Goal: Task Accomplishment & Management: Complete application form

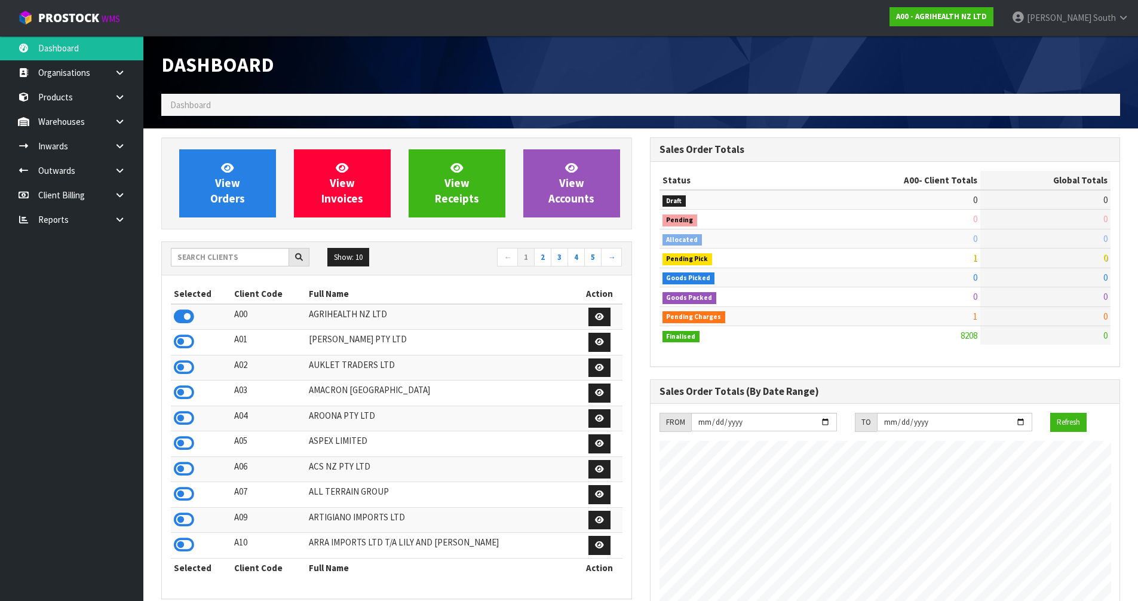
scroll to position [905, 488]
click at [259, 253] on input "text" at bounding box center [230, 257] width 118 height 19
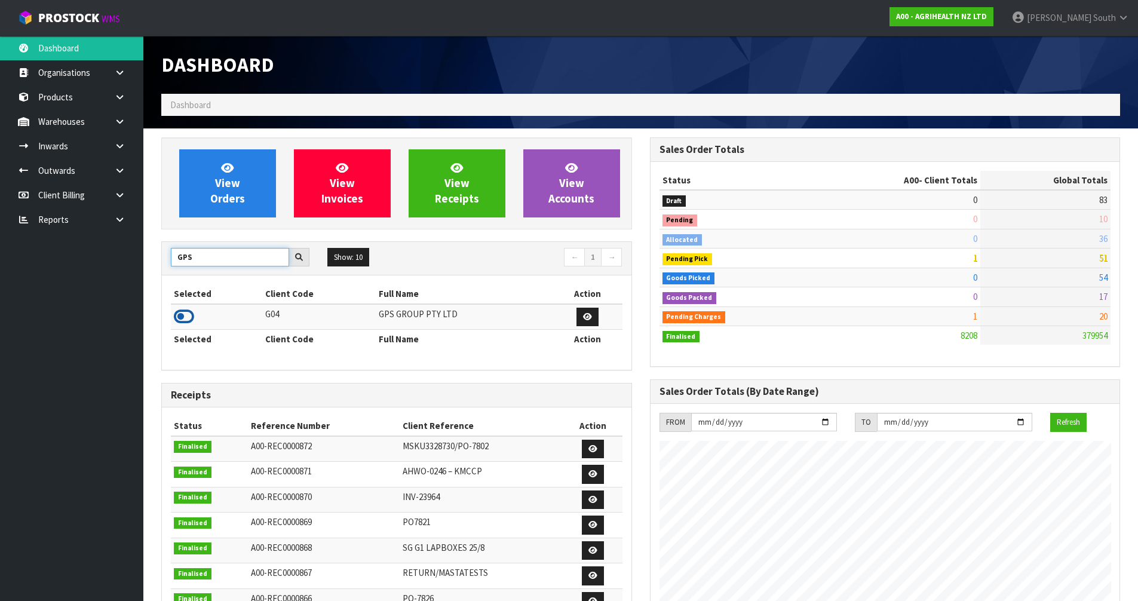
type input "GPS"
click at [192, 311] on icon at bounding box center [184, 317] width 20 height 18
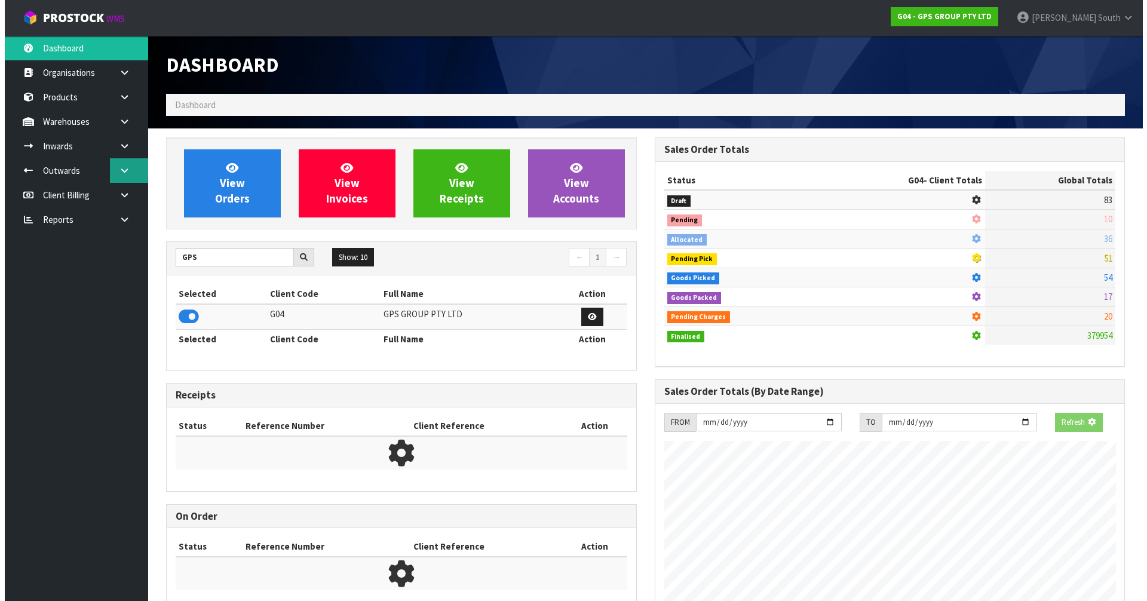
scroll to position [750, 488]
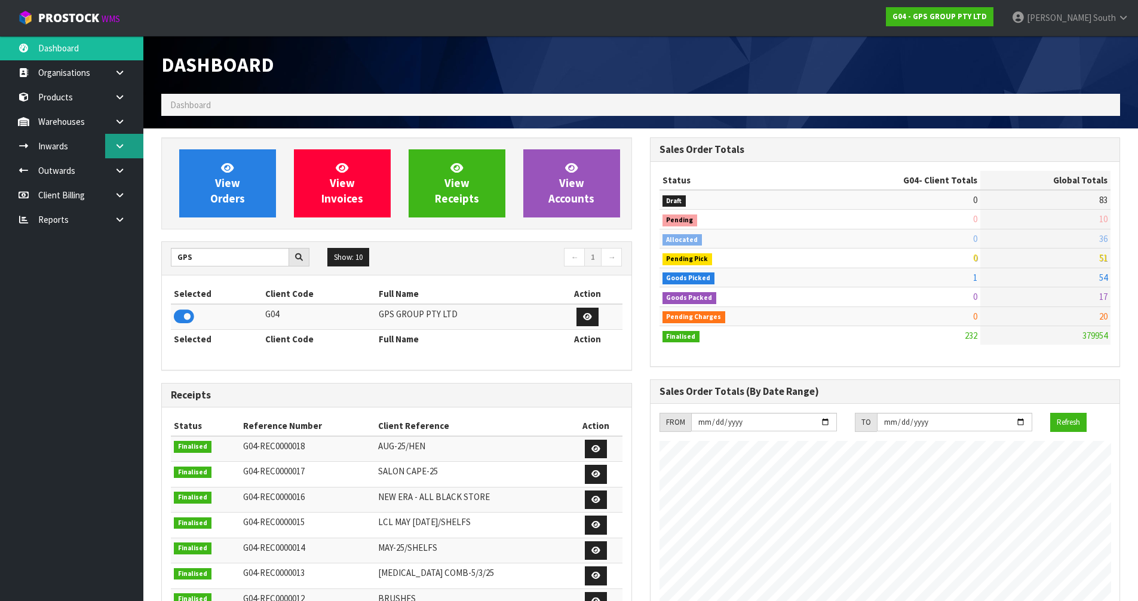
click at [124, 148] on icon at bounding box center [119, 146] width 11 height 9
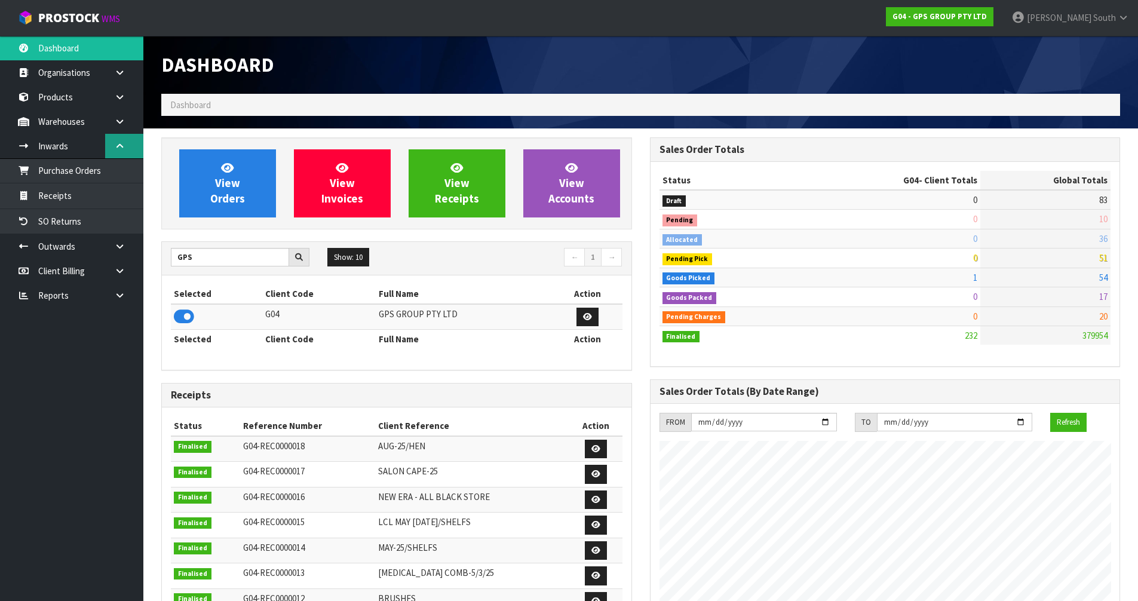
click at [113, 147] on link at bounding box center [124, 146] width 38 height 24
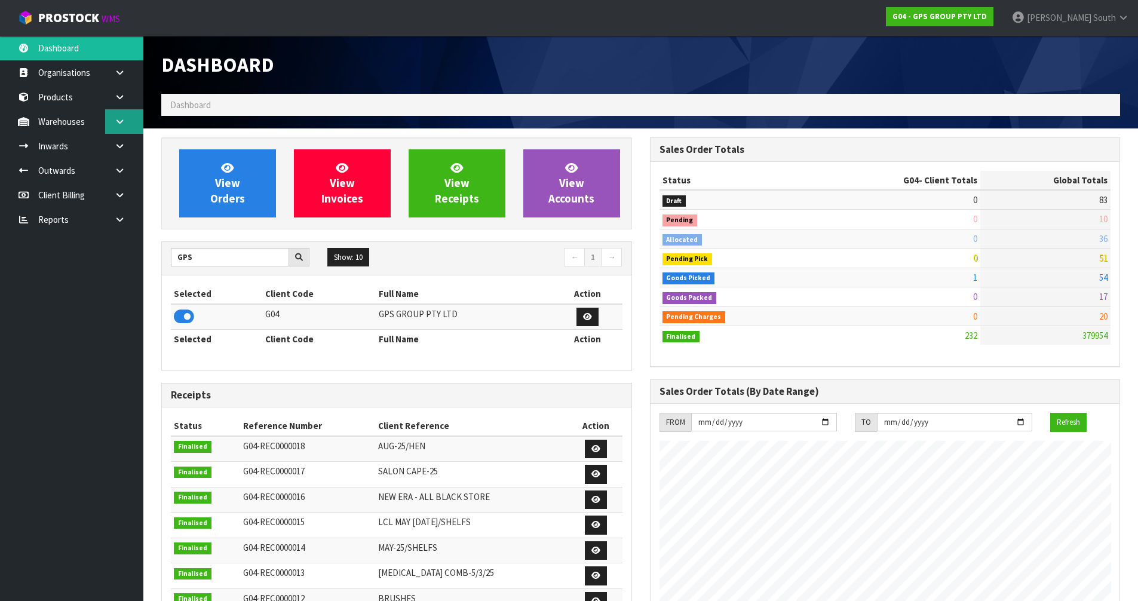
click at [124, 127] on link at bounding box center [124, 121] width 38 height 24
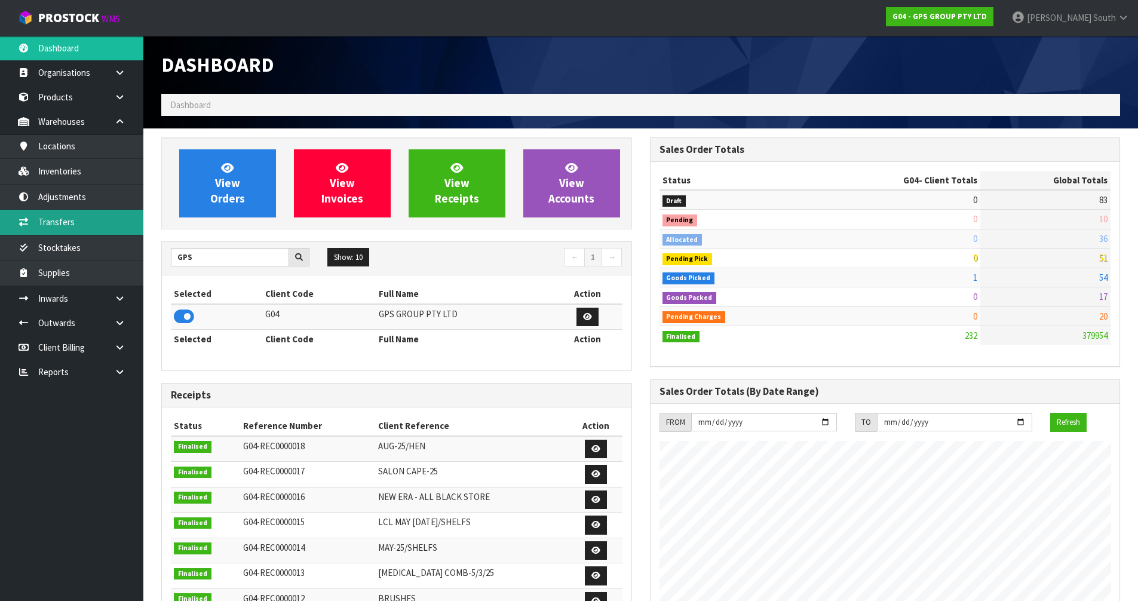
click at [81, 219] on link "Transfers" at bounding box center [71, 222] width 143 height 24
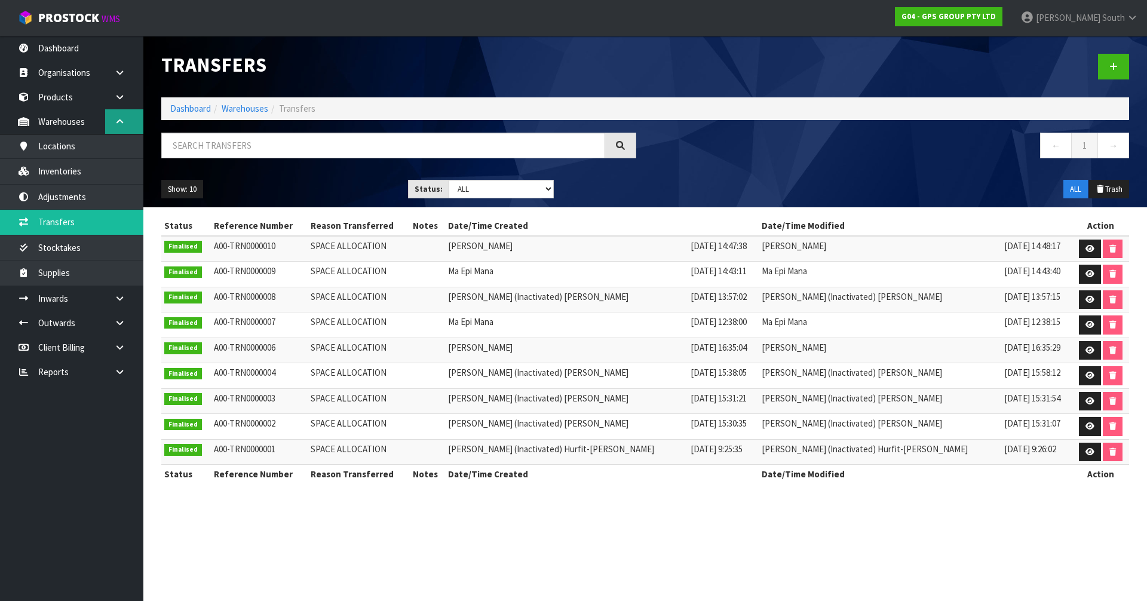
click at [128, 125] on link at bounding box center [124, 121] width 38 height 24
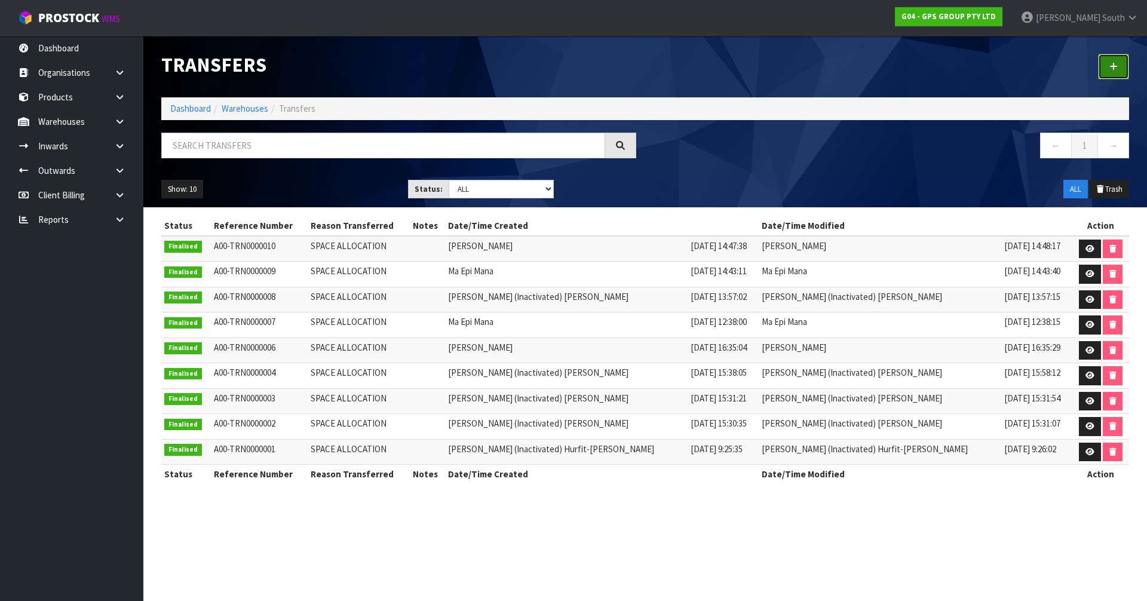
click at [1112, 58] on link at bounding box center [1113, 67] width 31 height 26
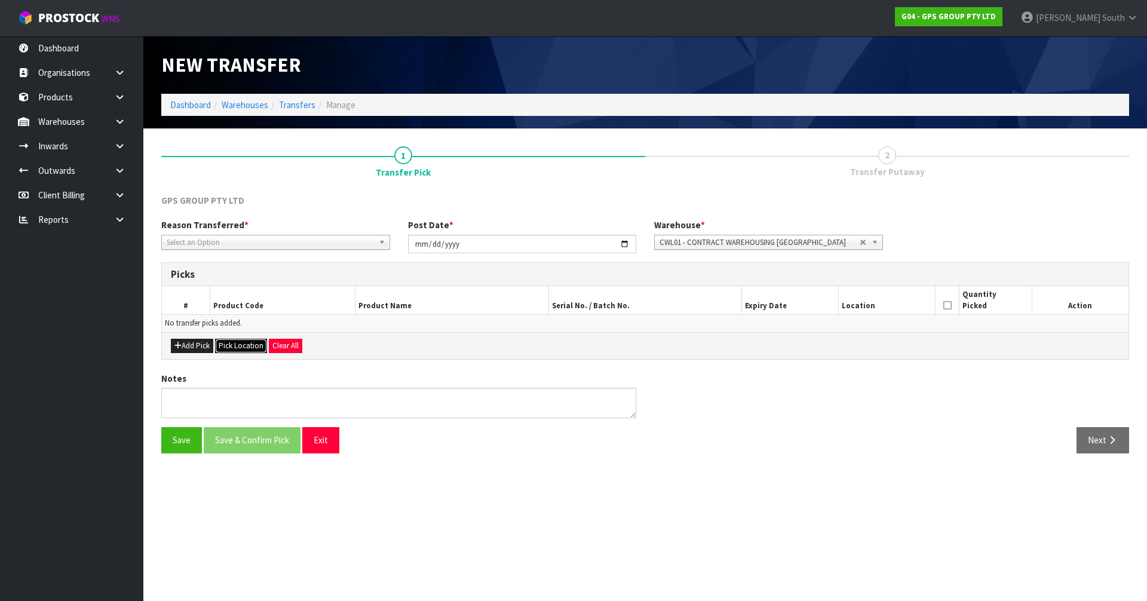
click at [234, 341] on button "Pick Location" at bounding box center [241, 346] width 52 height 14
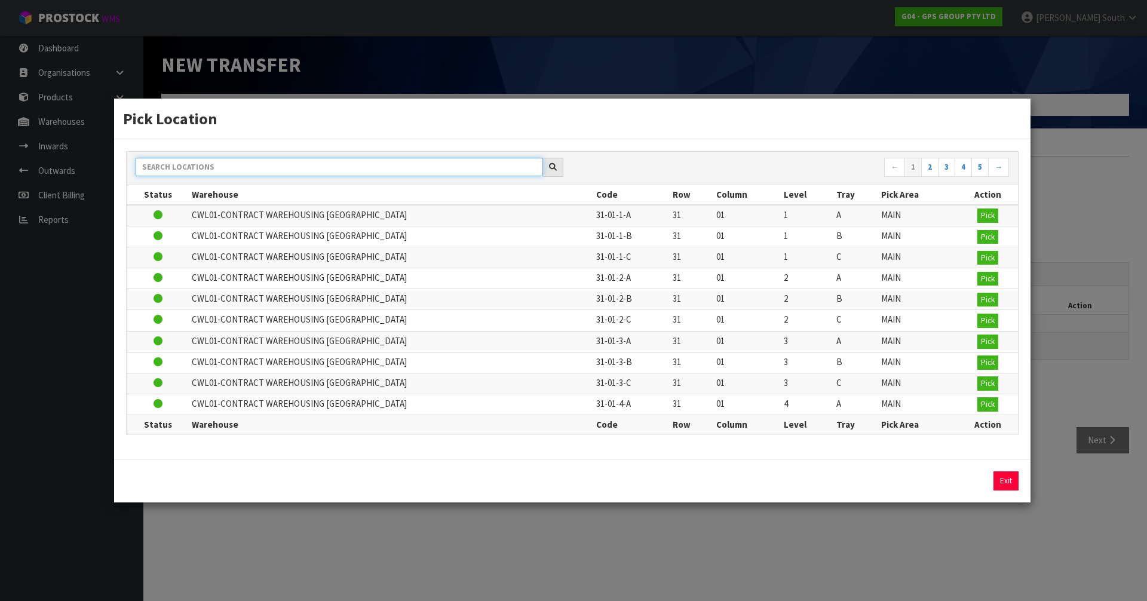
click at [216, 174] on input "text" at bounding box center [339, 167] width 407 height 19
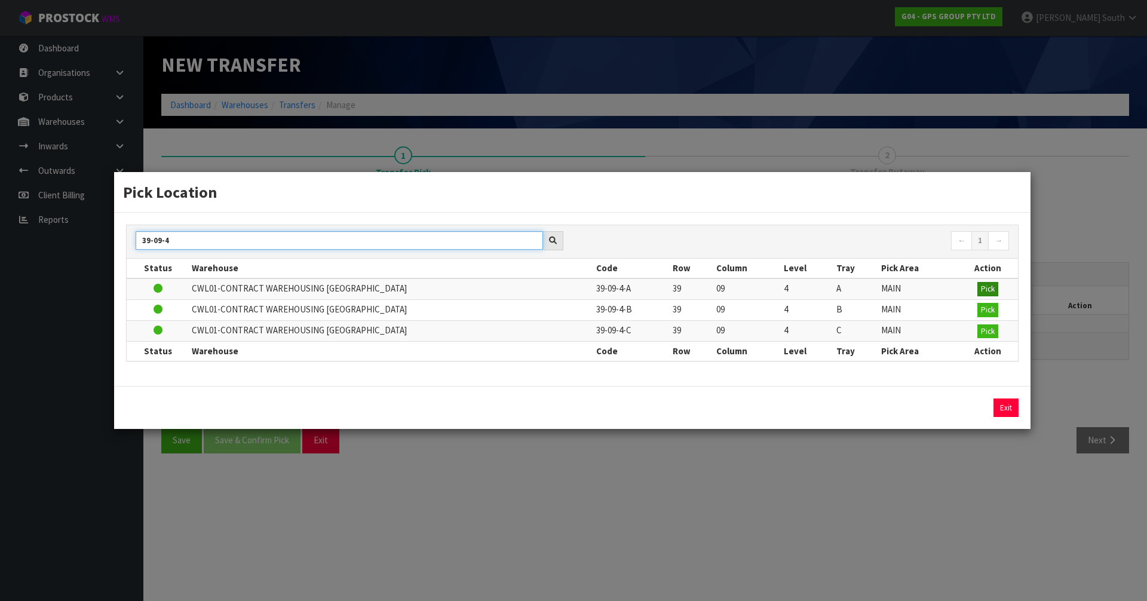
type input "39-09-4"
click at [981, 294] on span "Pick" at bounding box center [988, 289] width 14 height 10
click at [990, 291] on span "Pick" at bounding box center [988, 289] width 14 height 10
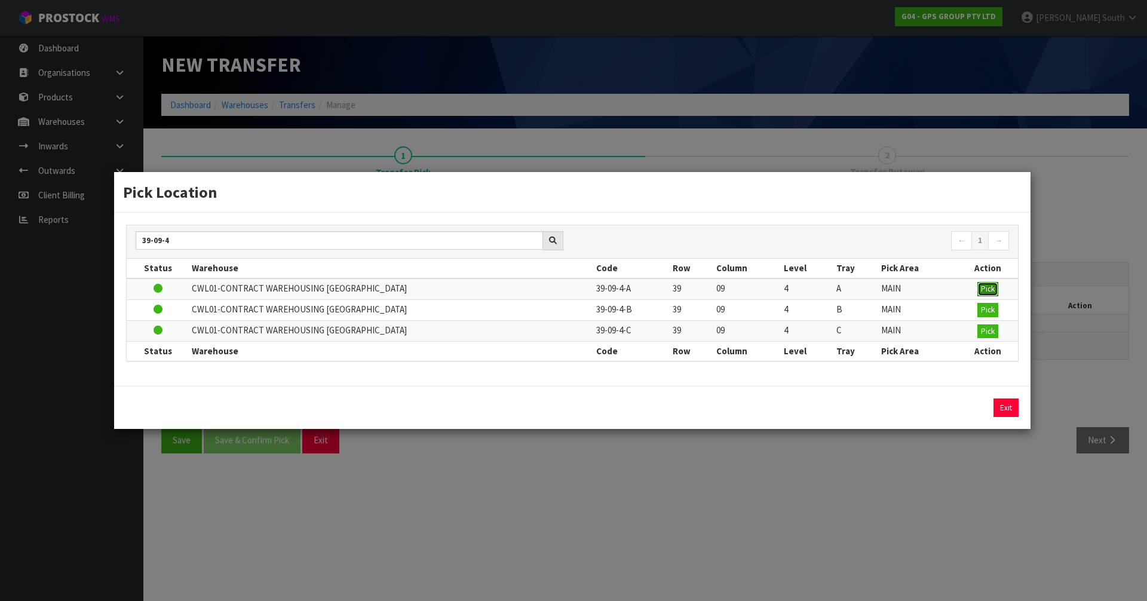
click at [990, 291] on span "Pick" at bounding box center [988, 289] width 14 height 10
click at [314, 244] on input "39-09-4" at bounding box center [339, 240] width 407 height 19
drag, startPoint x: 222, startPoint y: 244, endPoint x: 44, endPoint y: 251, distance: 178.7
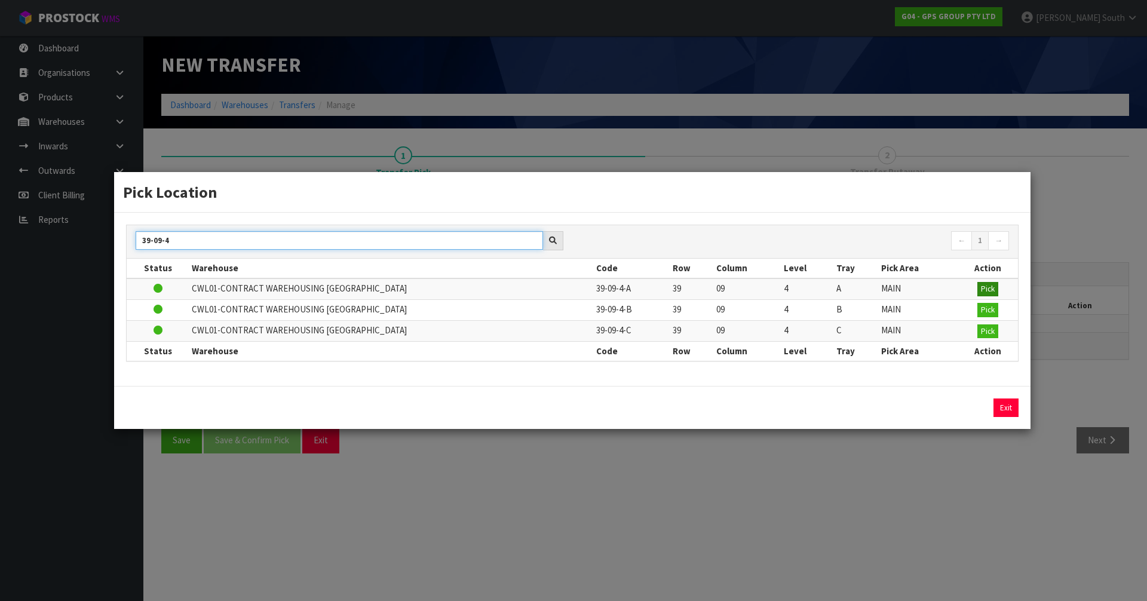
click at [44, 251] on div "Pick Location 39-09-4 ← 1 → Status Warehouse Code Row Column Level Tray Pick Ar…" at bounding box center [573, 300] width 1147 height 601
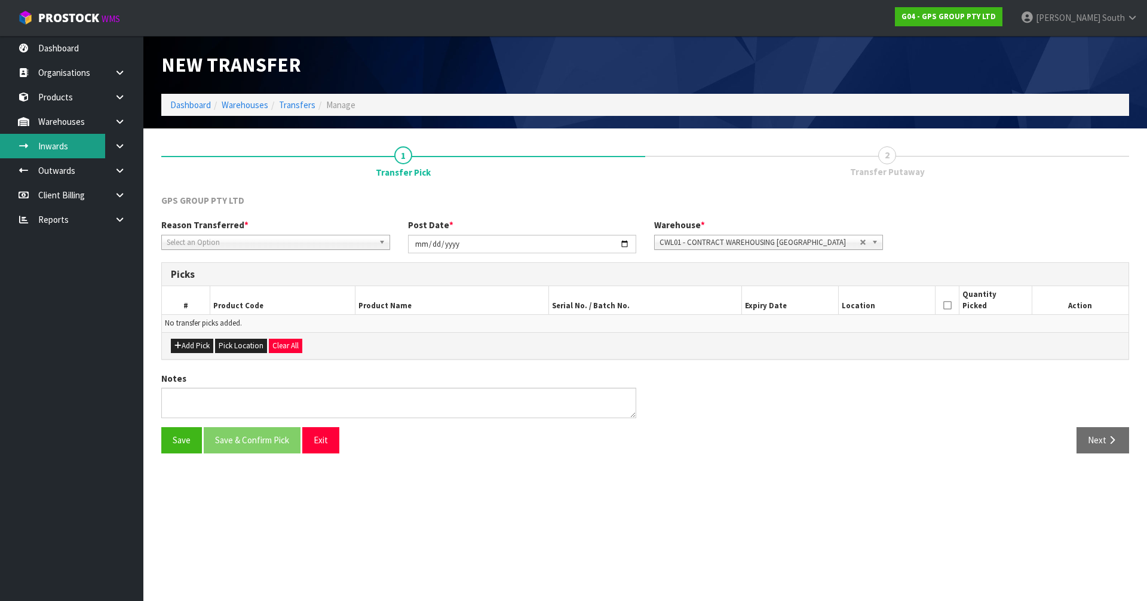
click at [79, 137] on link "Inwards" at bounding box center [71, 146] width 143 height 24
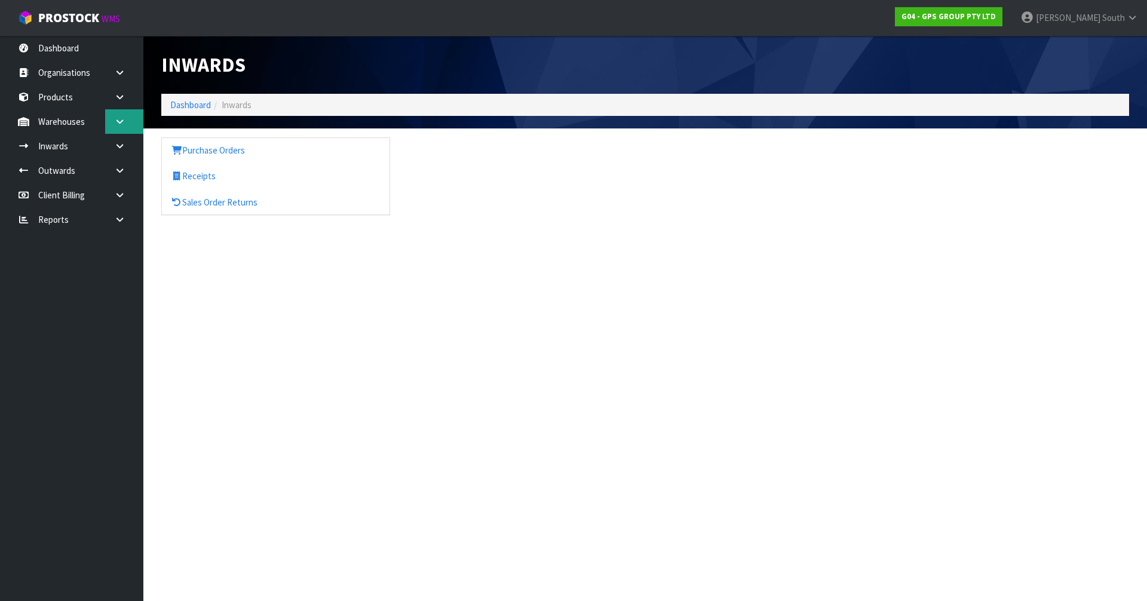
click at [116, 122] on icon at bounding box center [119, 121] width 11 height 9
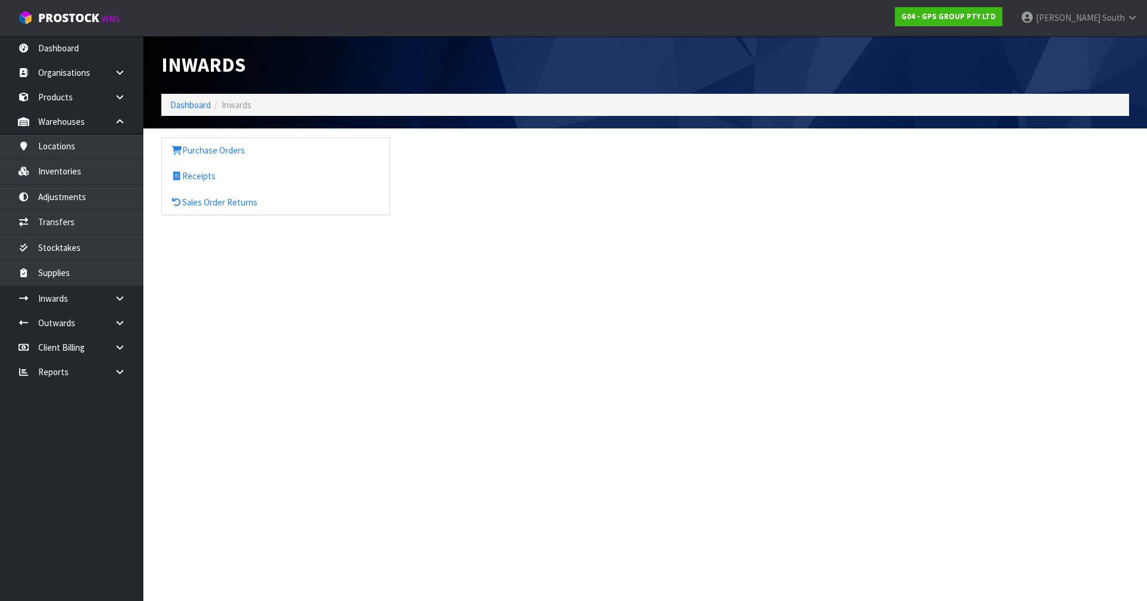
click at [340, 271] on section "Inwards Dashboard Inwards Purchase Orders Receipts Sales Order Returns" at bounding box center [573, 300] width 1147 height 601
click at [85, 168] on link "Inventories" at bounding box center [71, 171] width 143 height 24
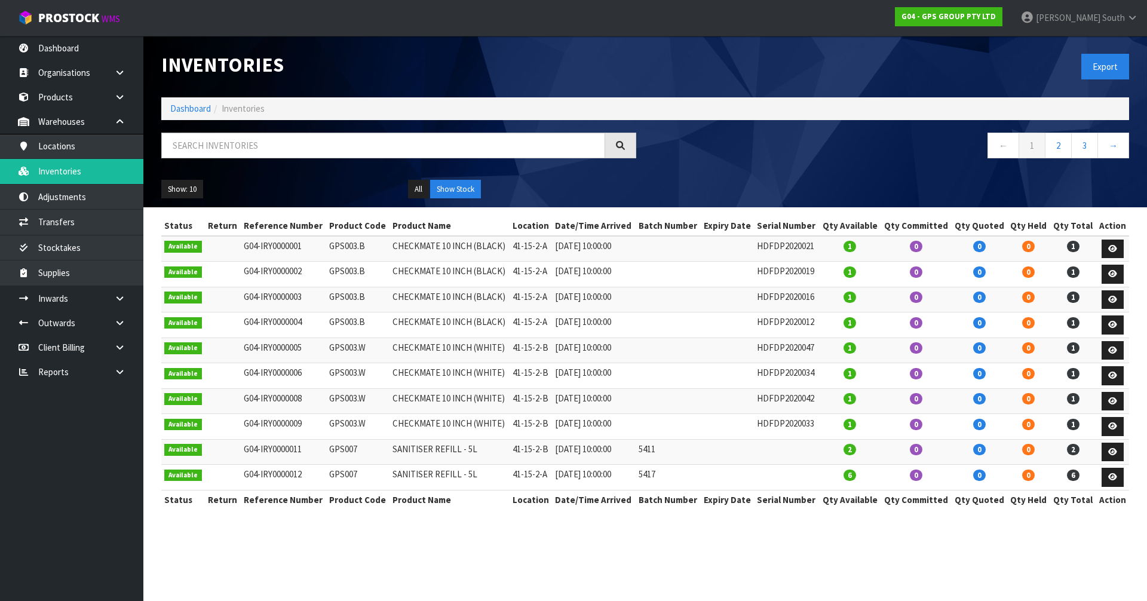
click at [236, 165] on div at bounding box center [398, 150] width 493 height 35
click at [237, 154] on input "text" at bounding box center [383, 146] width 444 height 26
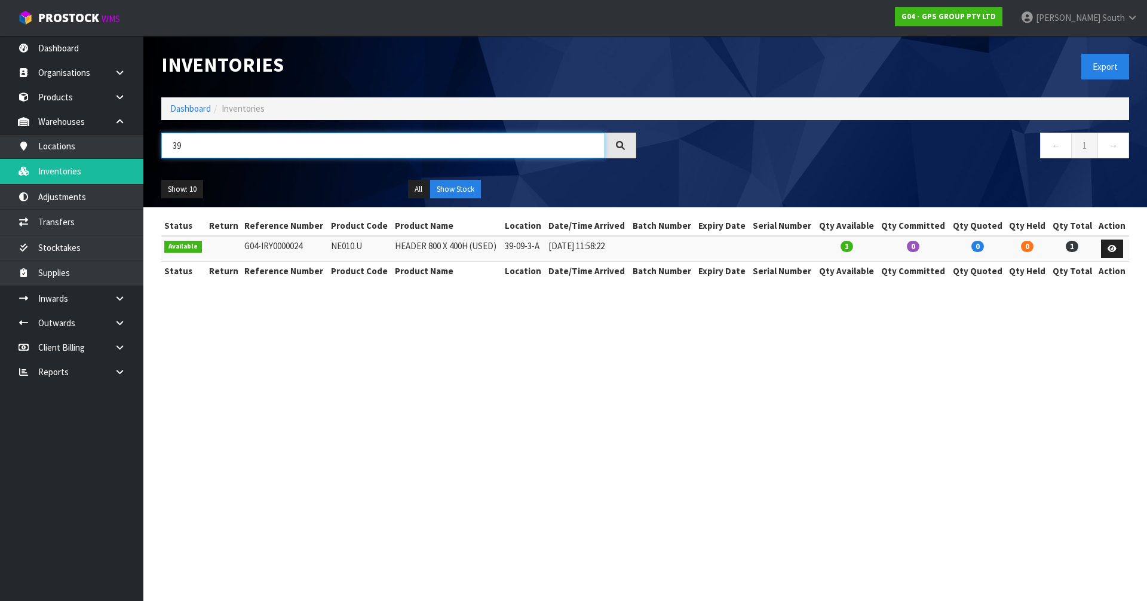
type input "3"
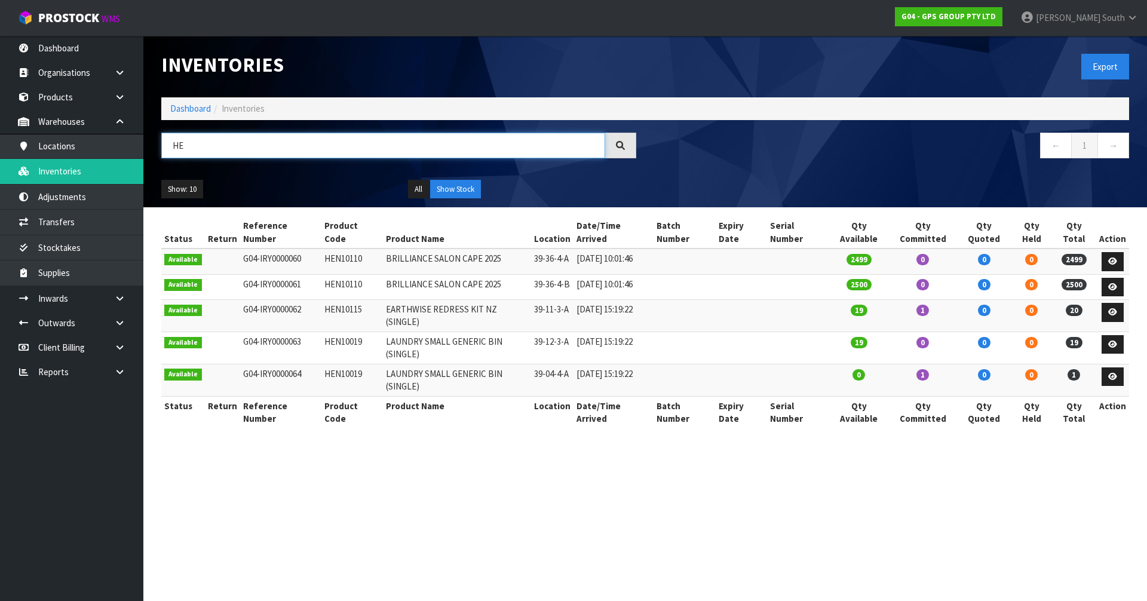
type input "H"
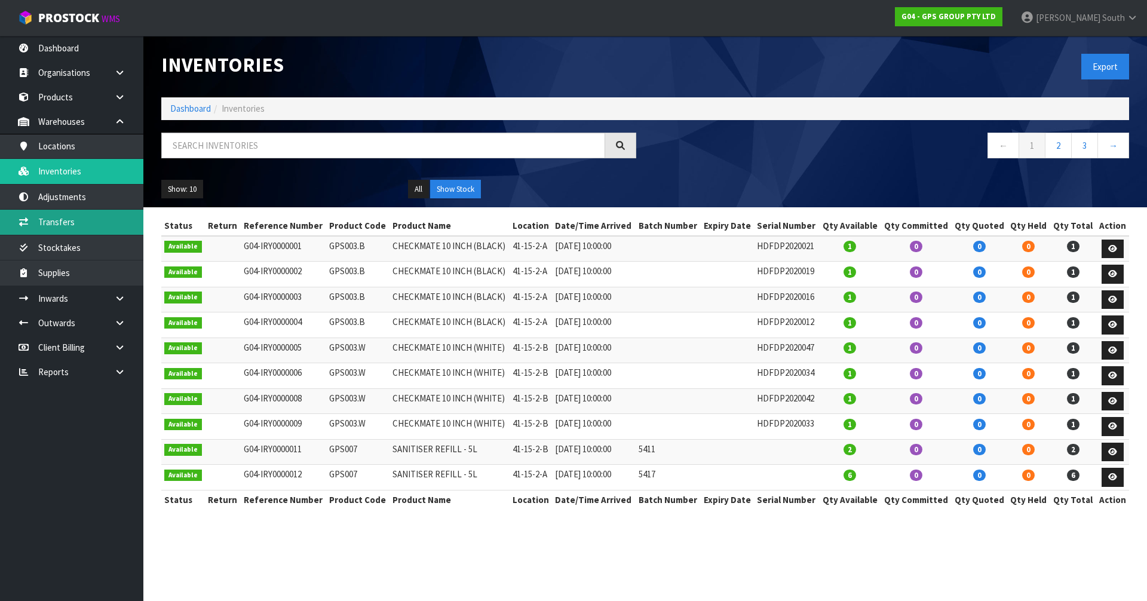
click at [60, 226] on link "Transfers" at bounding box center [71, 222] width 143 height 24
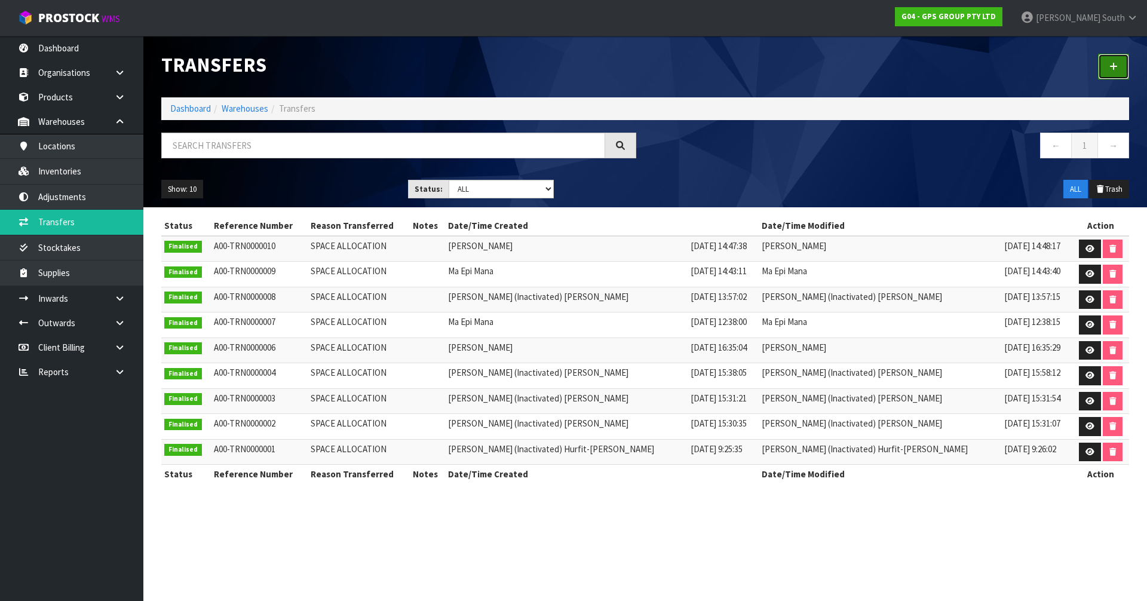
click at [1120, 63] on link at bounding box center [1113, 67] width 31 height 26
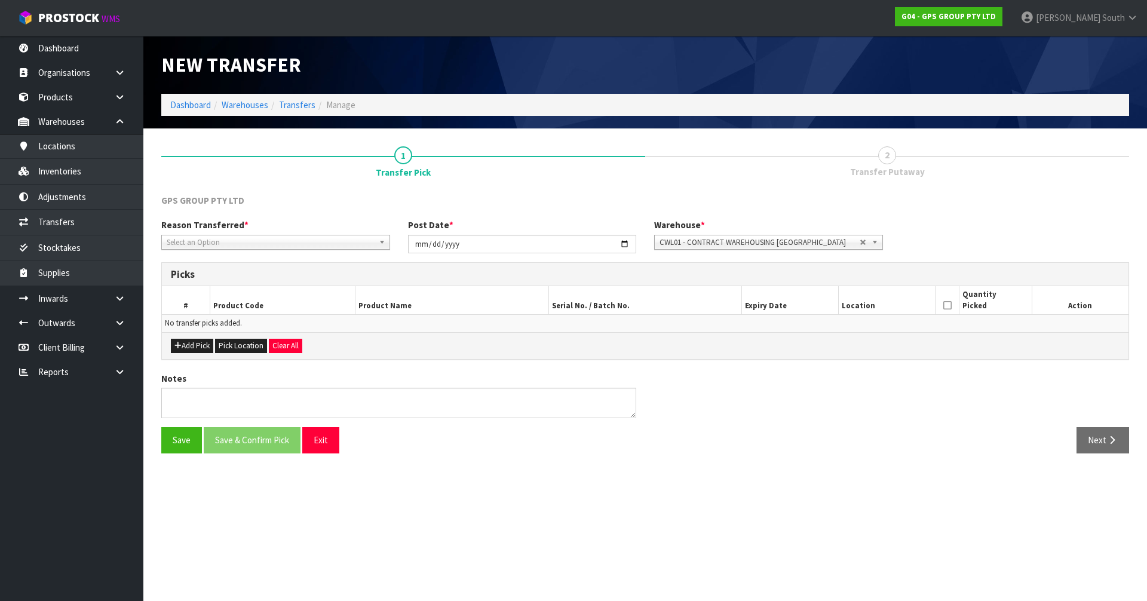
click at [272, 238] on span "Select an Option" at bounding box center [270, 242] width 207 height 14
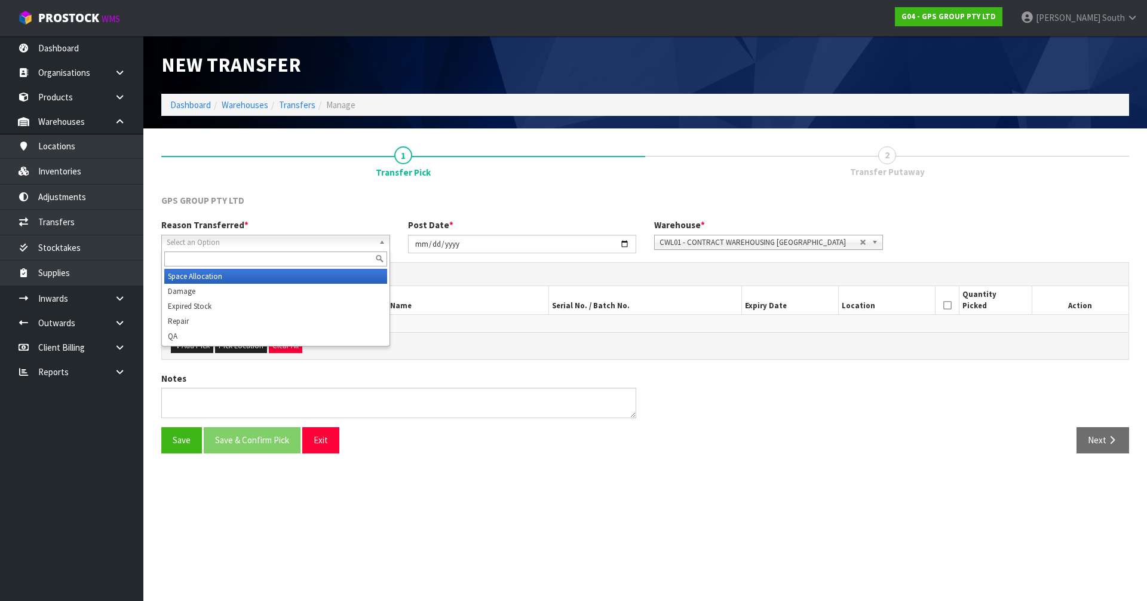
click at [253, 280] on li "Space Allocation" at bounding box center [275, 276] width 223 height 15
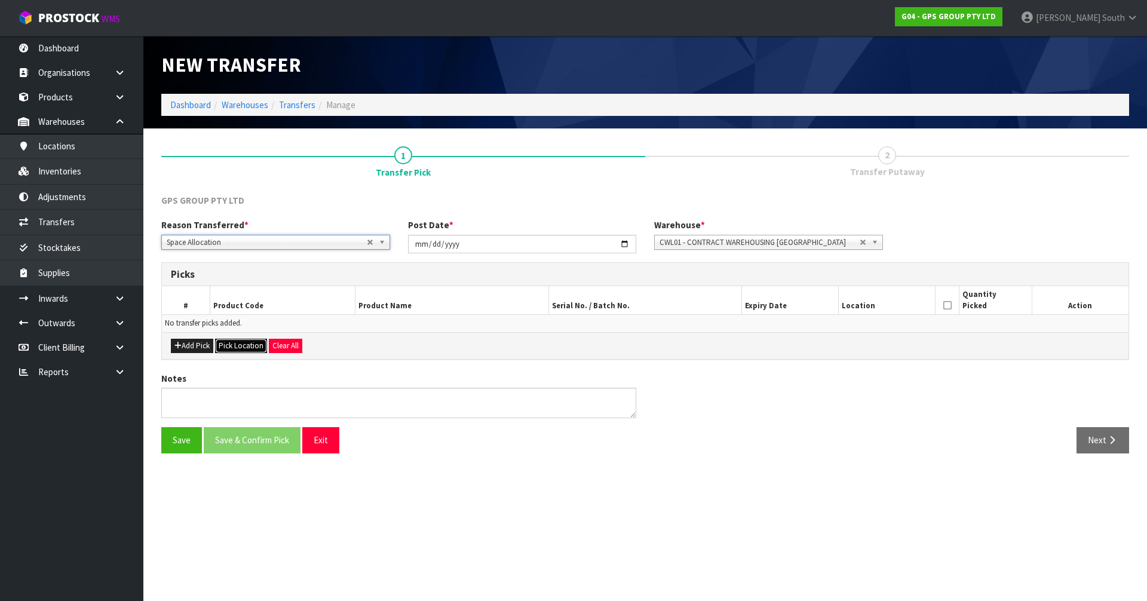
click at [251, 341] on button "Pick Location" at bounding box center [241, 346] width 52 height 14
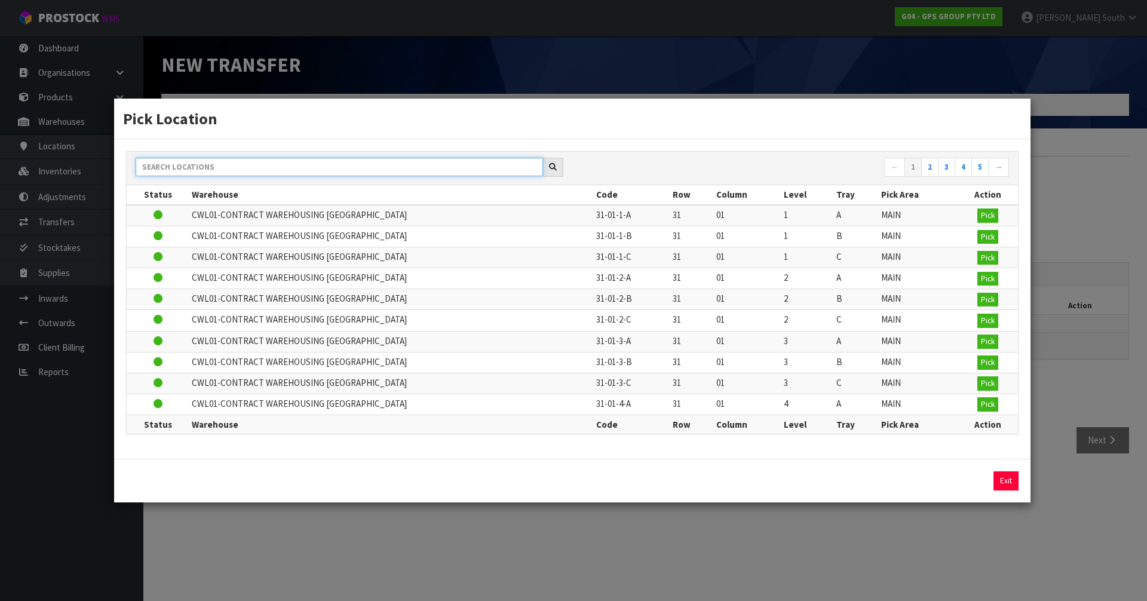
click at [236, 169] on input "text" at bounding box center [339, 167] width 407 height 19
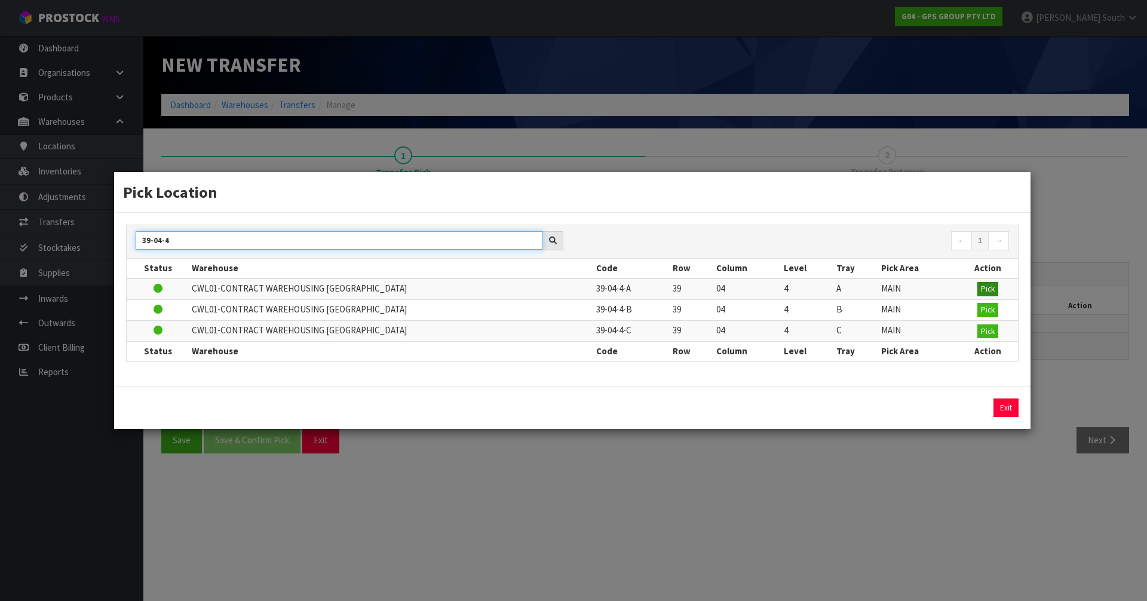
type input "39-04-4"
click at [982, 293] on span "Pick" at bounding box center [988, 289] width 14 height 10
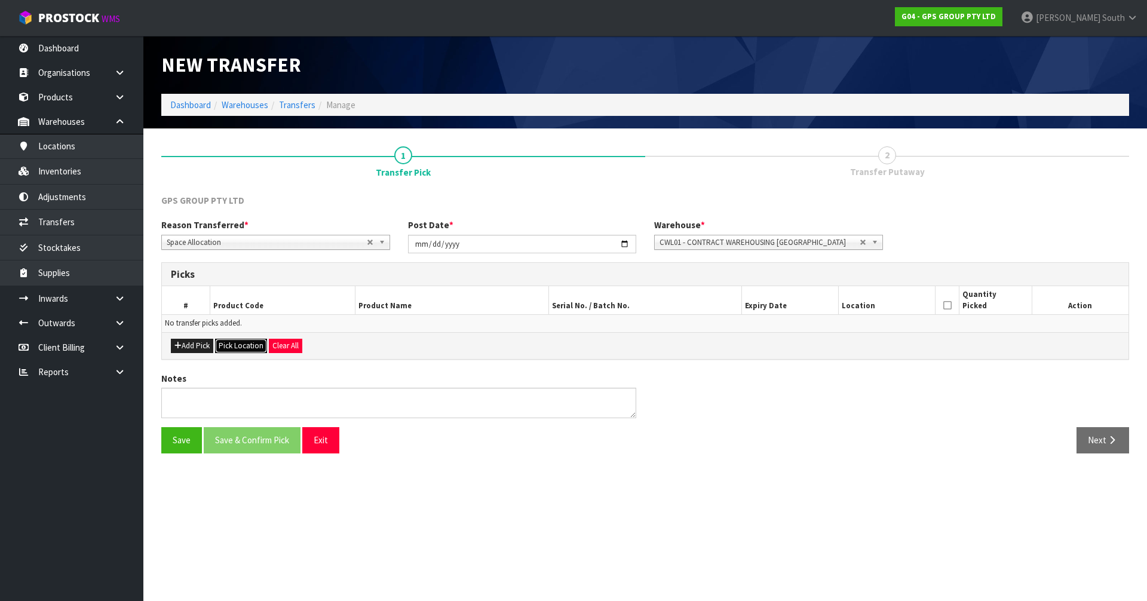
click at [248, 343] on button "Pick Location" at bounding box center [241, 346] width 52 height 14
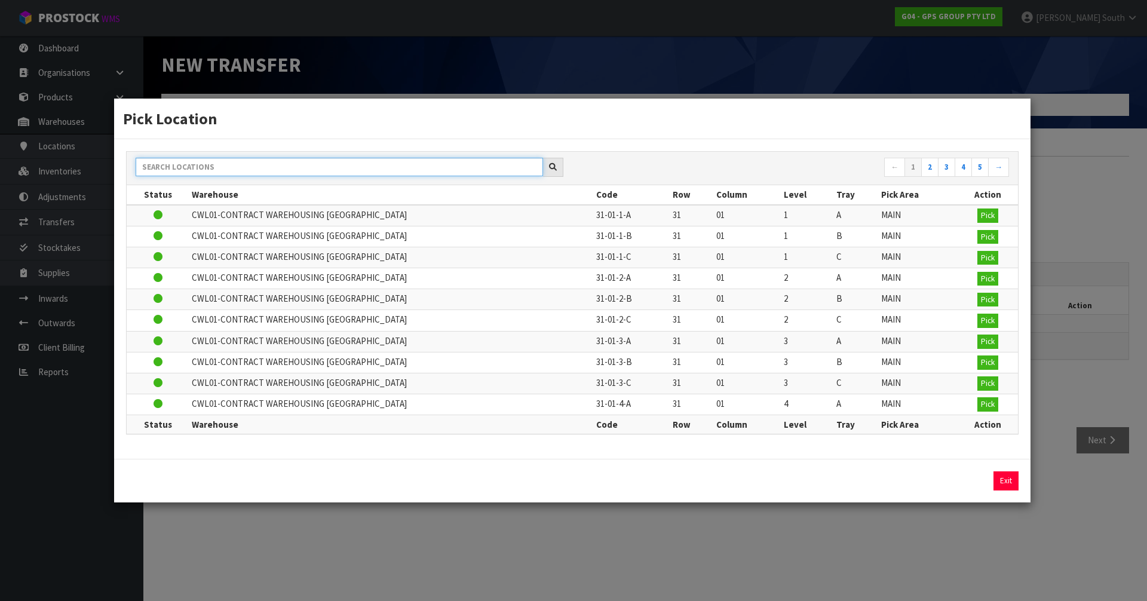
click at [306, 171] on input "text" at bounding box center [339, 167] width 407 height 19
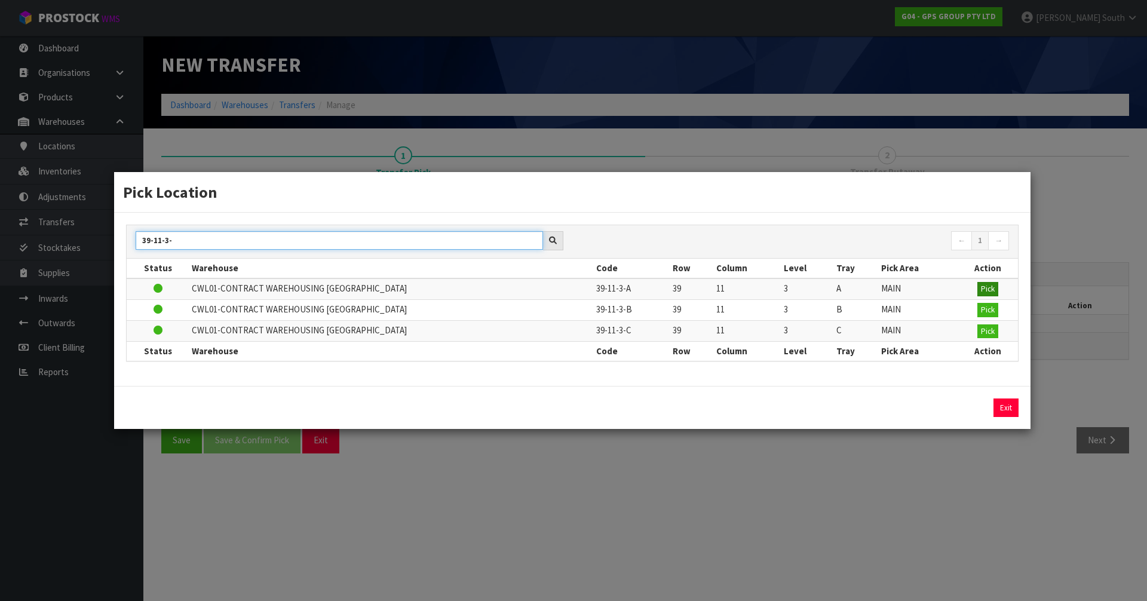
type input "39-11-3-"
click at [991, 293] on span "Pick" at bounding box center [988, 289] width 14 height 10
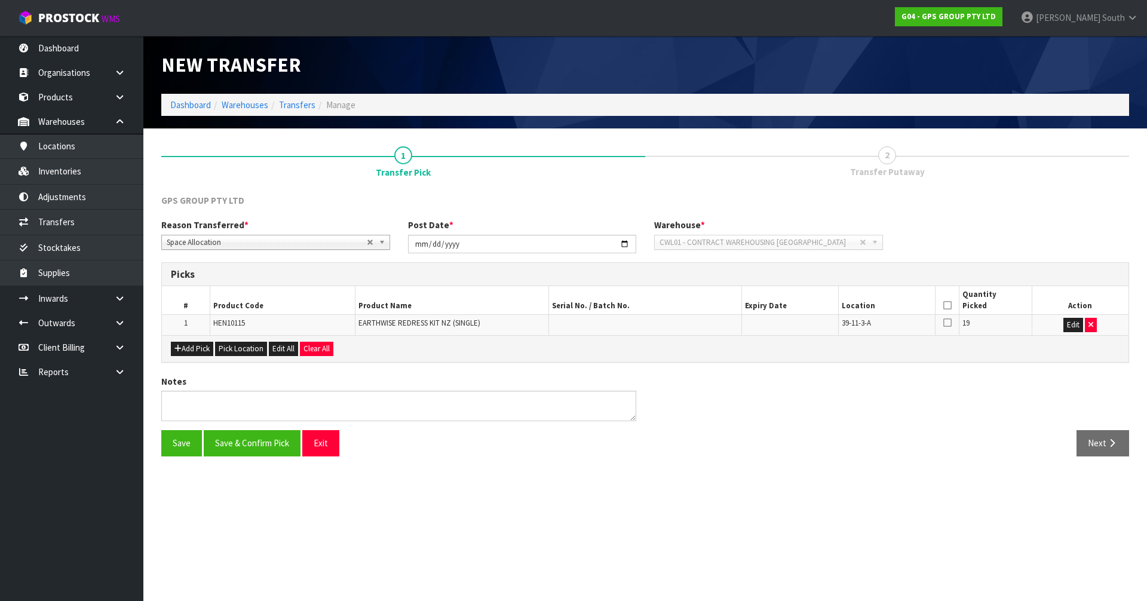
click at [946, 306] on icon at bounding box center [947, 305] width 8 height 1
click at [267, 437] on button "Save & Confirm Pick" at bounding box center [252, 443] width 97 height 26
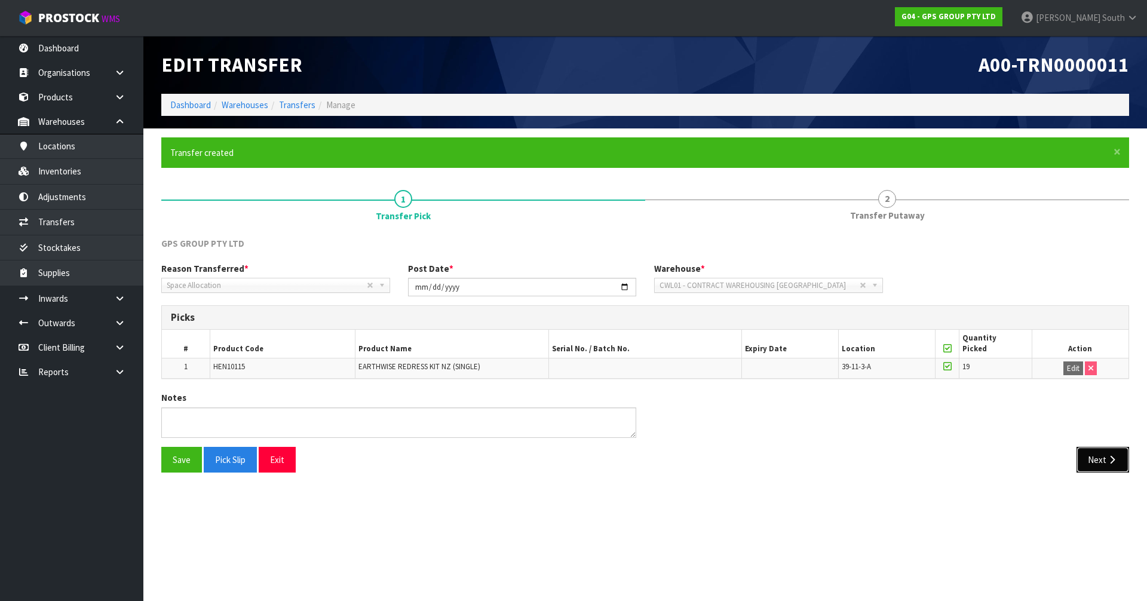
click at [1101, 449] on button "Next" at bounding box center [1102, 460] width 53 height 26
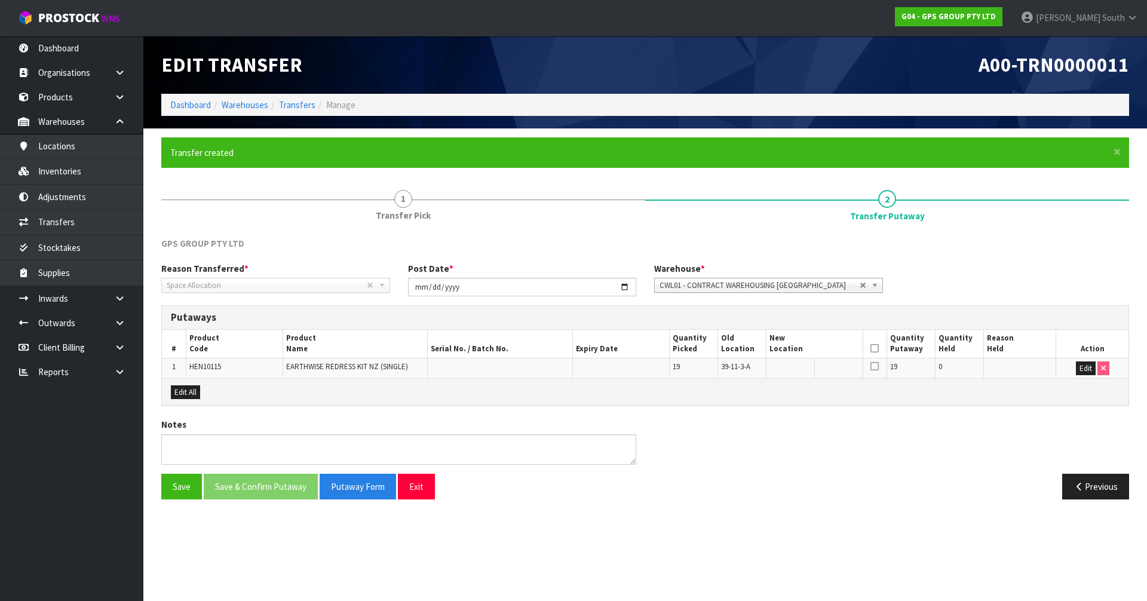
click at [298, 290] on span "Space Allocation" at bounding box center [267, 285] width 200 height 14
click at [1085, 368] on button "Edit" at bounding box center [1086, 368] width 20 height 14
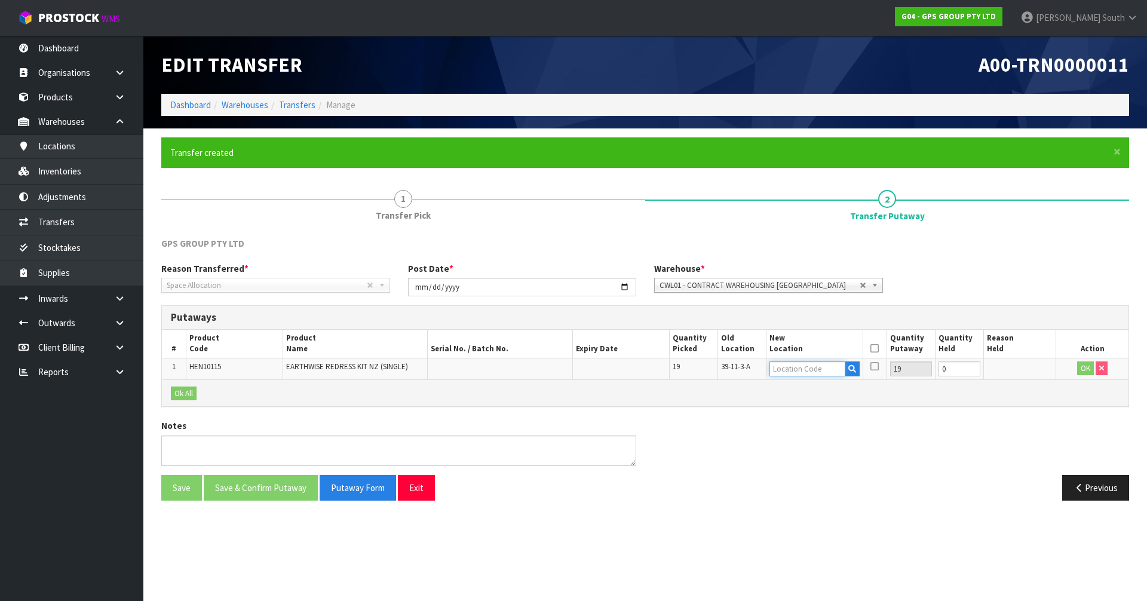
click at [822, 365] on input "text" at bounding box center [807, 368] width 76 height 15
type input "39-04-2"
click at [825, 386] on link "39-04-2 -A" at bounding box center [817, 389] width 94 height 16
type input "39-04-2-A"
click at [1077, 364] on button "OK" at bounding box center [1085, 368] width 17 height 14
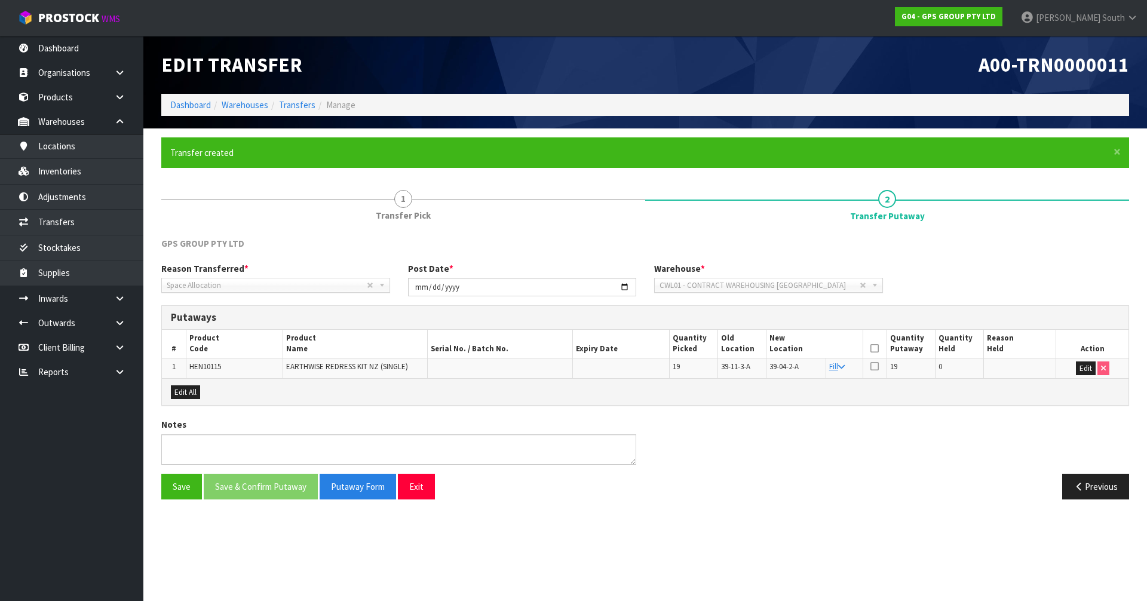
click at [963, 433] on div "Notes" at bounding box center [645, 445] width 986 height 55
click at [879, 349] on th at bounding box center [874, 344] width 24 height 28
click at [877, 348] on icon at bounding box center [874, 348] width 8 height 1
click at [296, 475] on button "Save & Confirm Putaway" at bounding box center [261, 487] width 114 height 26
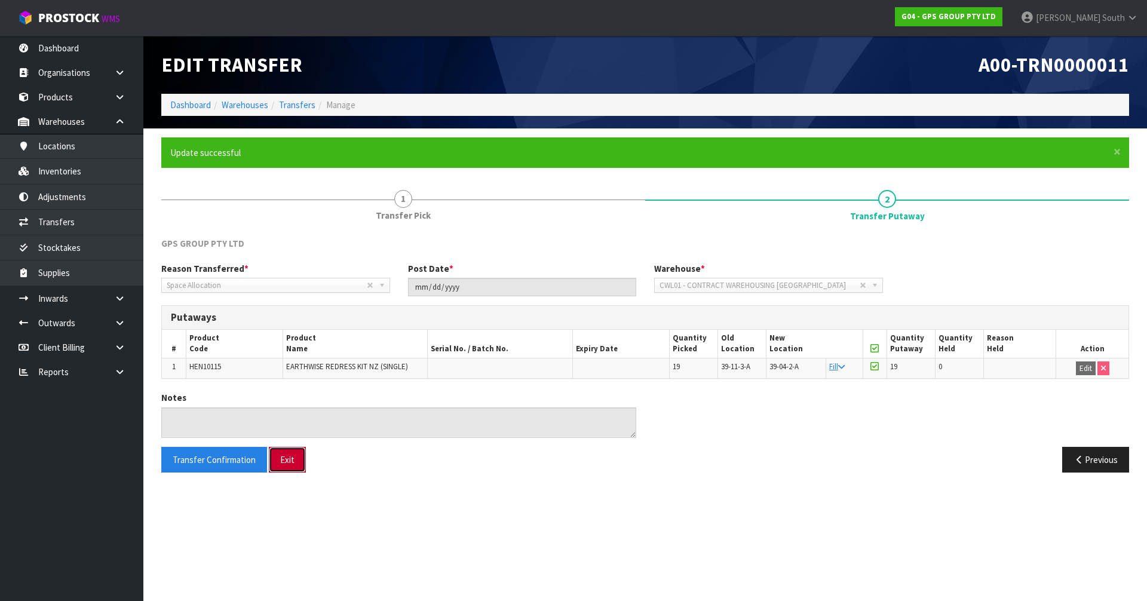
click at [275, 460] on button "Exit" at bounding box center [287, 460] width 37 height 26
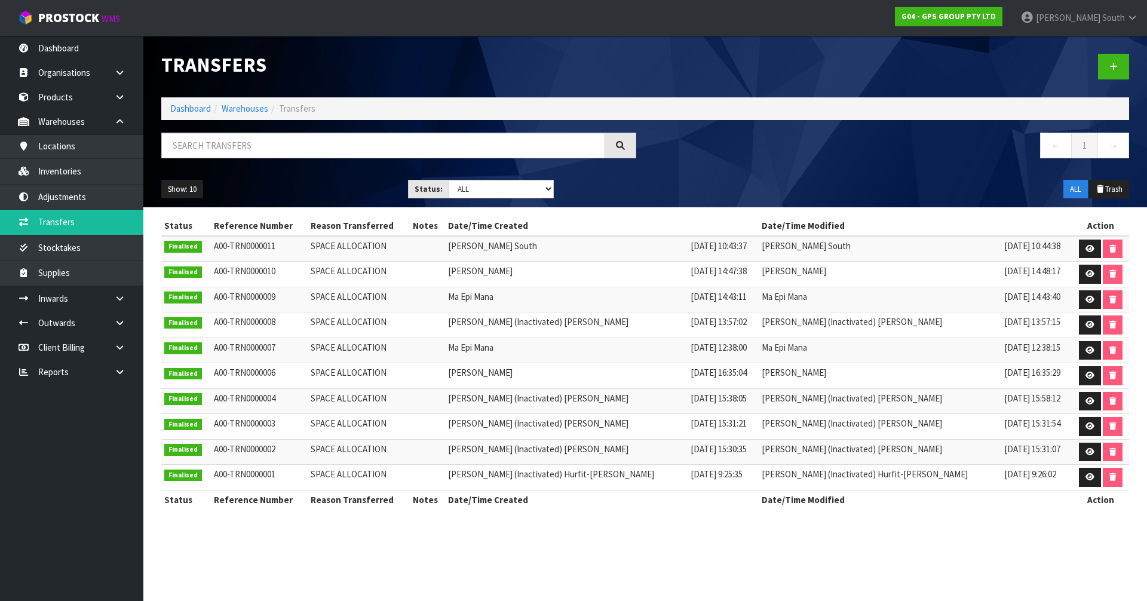
click at [656, 78] on div at bounding box center [891, 67] width 493 height 62
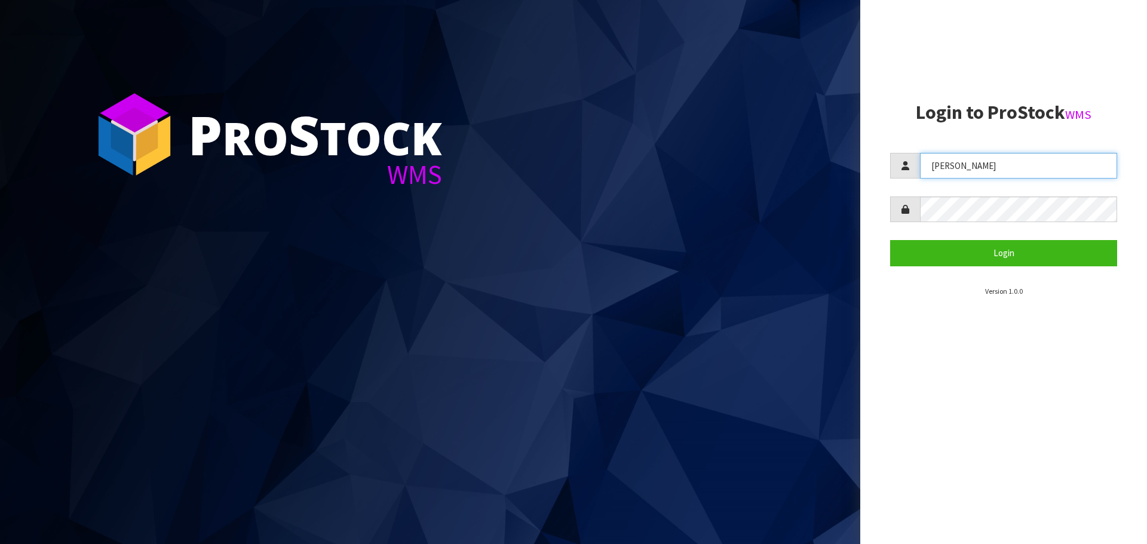
click at [997, 170] on input "[PERSON_NAME]" at bounding box center [1018, 166] width 197 height 26
type input "[PERSON_NAME]"
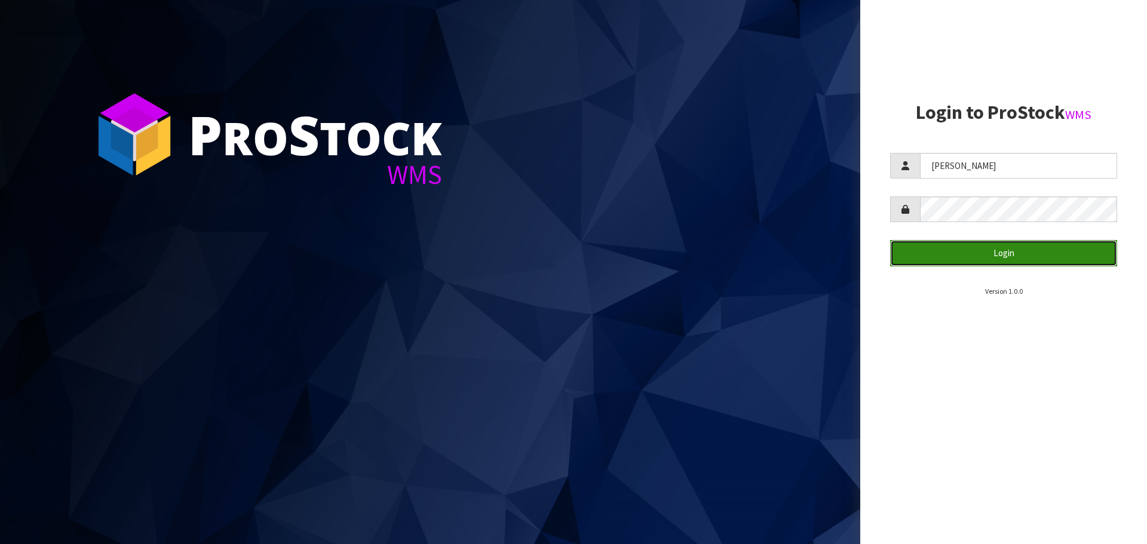
click at [950, 244] on button "Login" at bounding box center [1003, 253] width 227 height 26
